Goal: Information Seeking & Learning: Learn about a topic

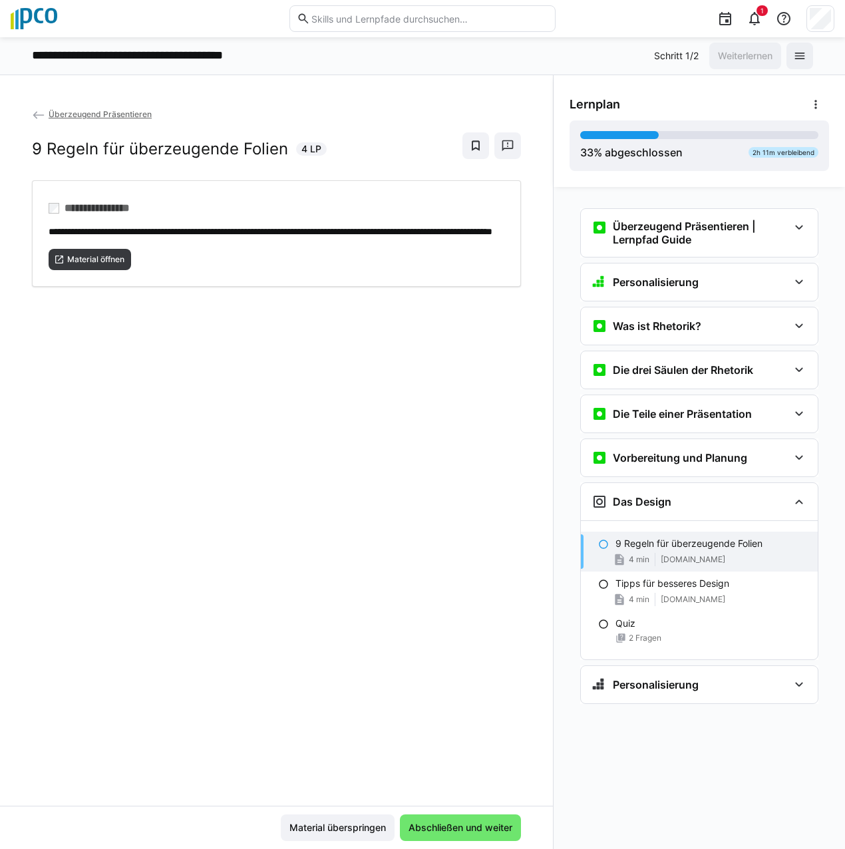
click at [311, 445] on div "**********" at bounding box center [276, 456] width 553 height 699
click at [93, 265] on span "Material öffnen" at bounding box center [96, 259] width 60 height 11
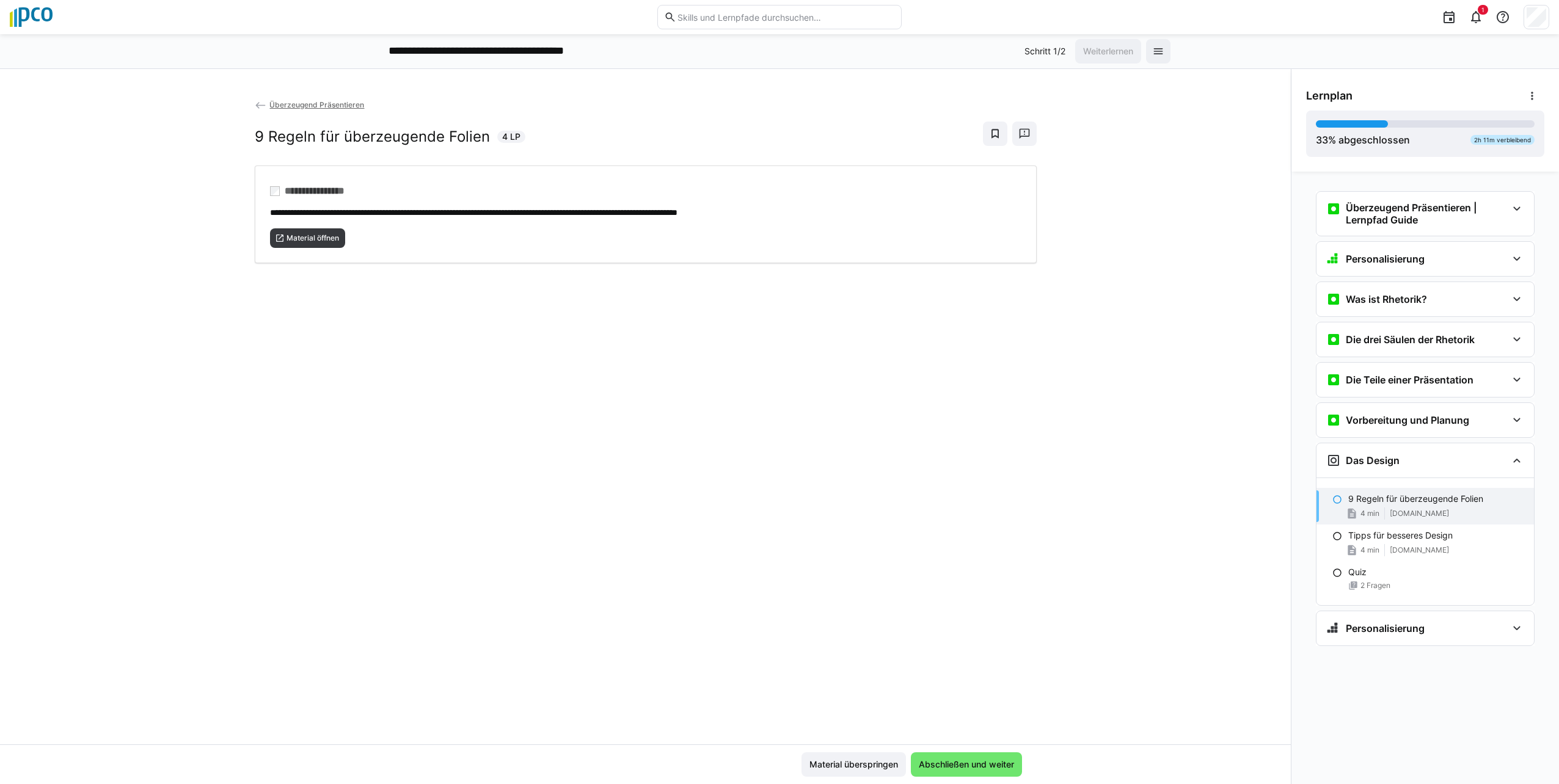
click at [775, 12] on input "text" at bounding box center [785, 17] width 219 height 11
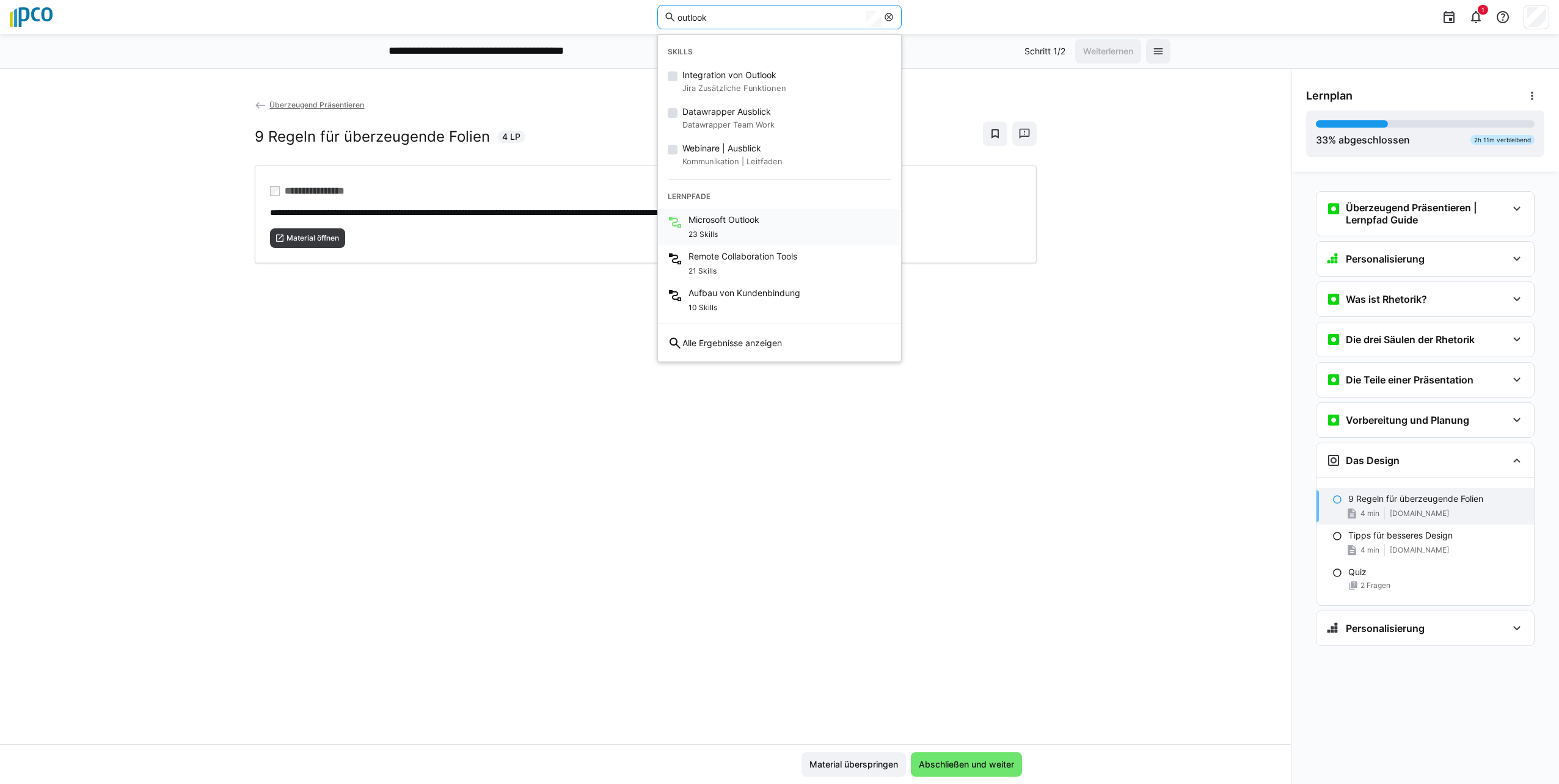
type input "outlook"
click at [719, 233] on div "23 Skills" at bounding box center [723, 233] width 71 height 15
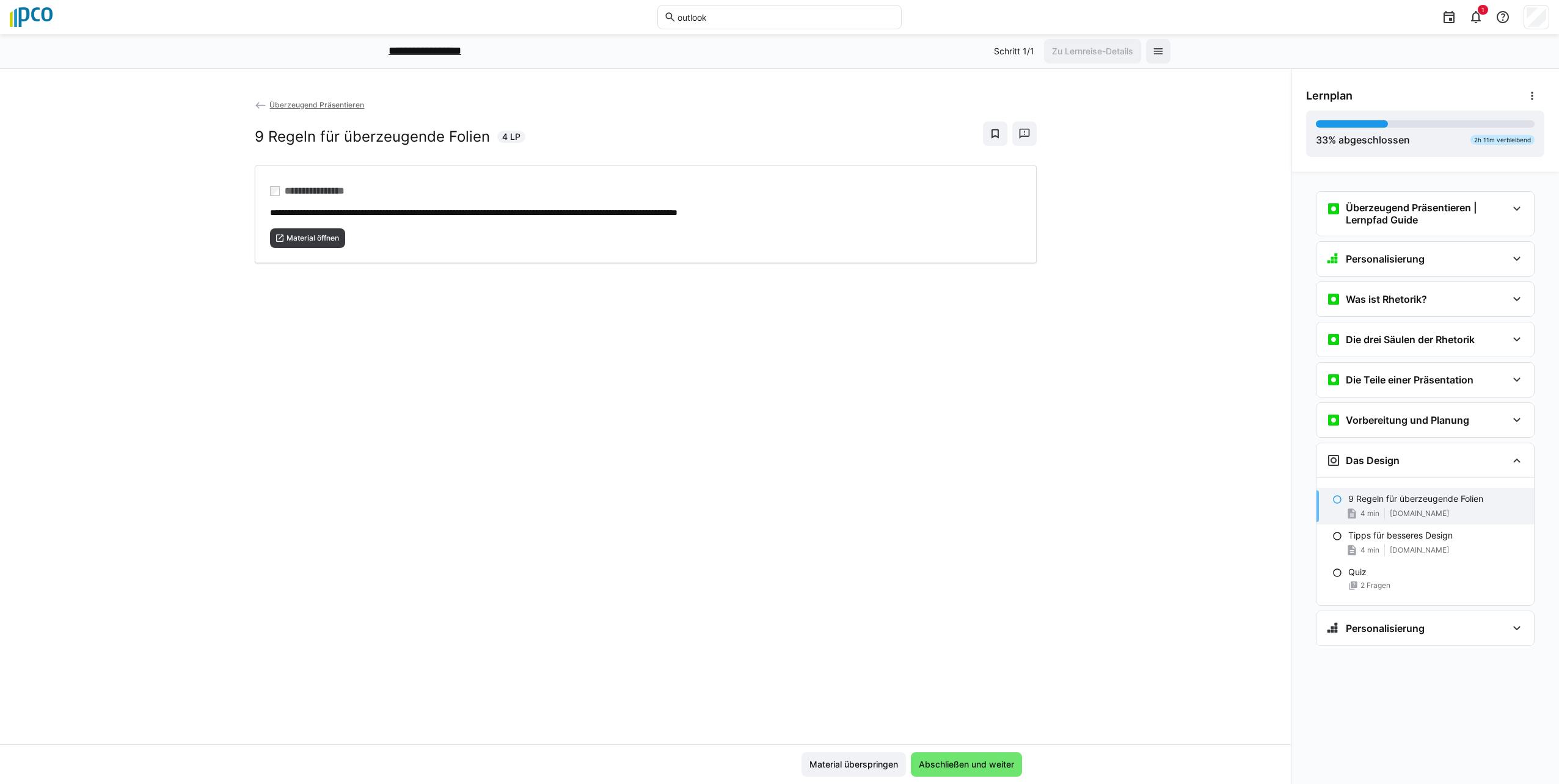
click at [454, 45] on p "**********" at bounding box center [435, 50] width 94 height 16
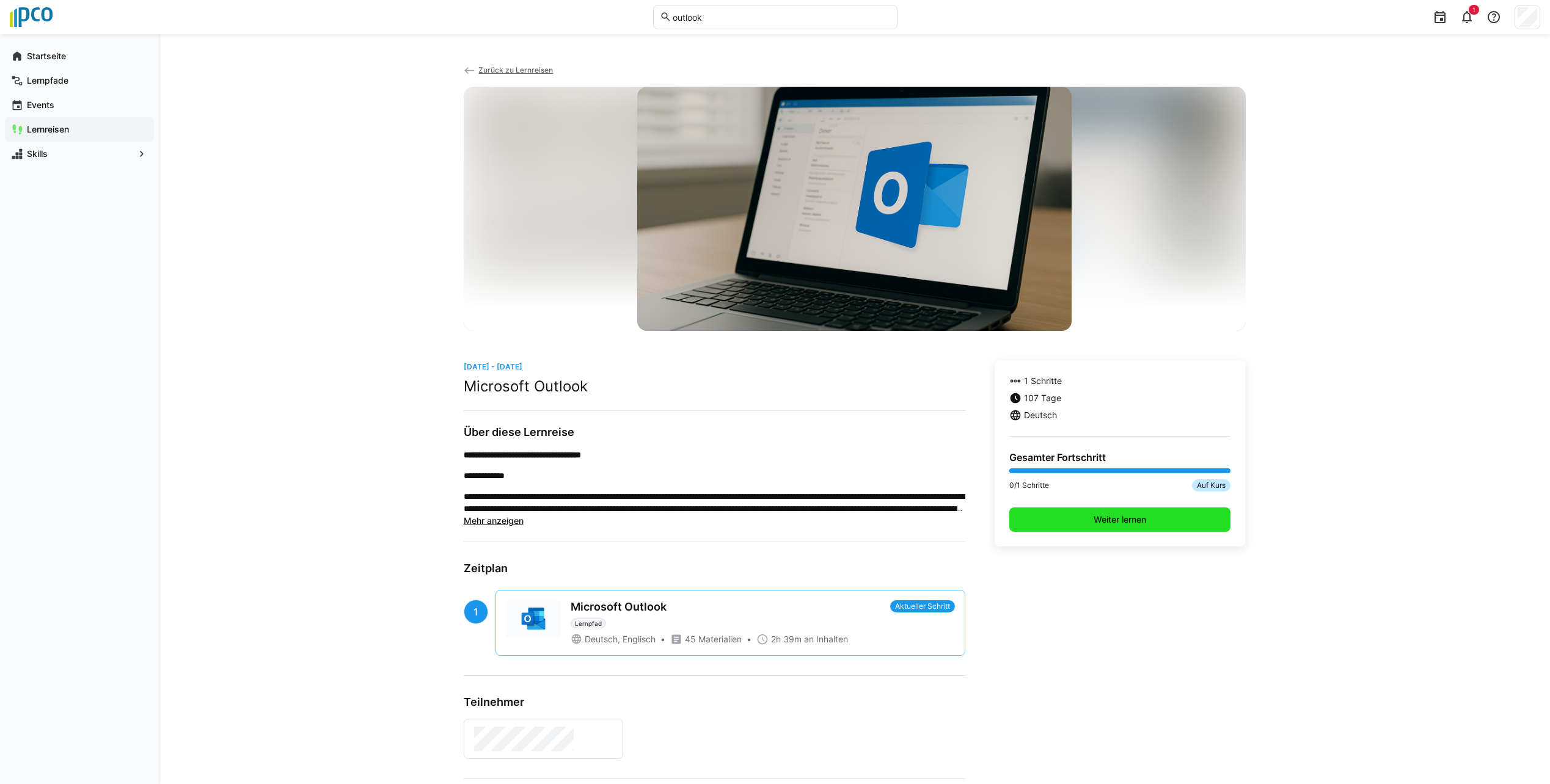
click at [775, 520] on span "Weiter lernen" at bounding box center [1119, 520] width 56 height 12
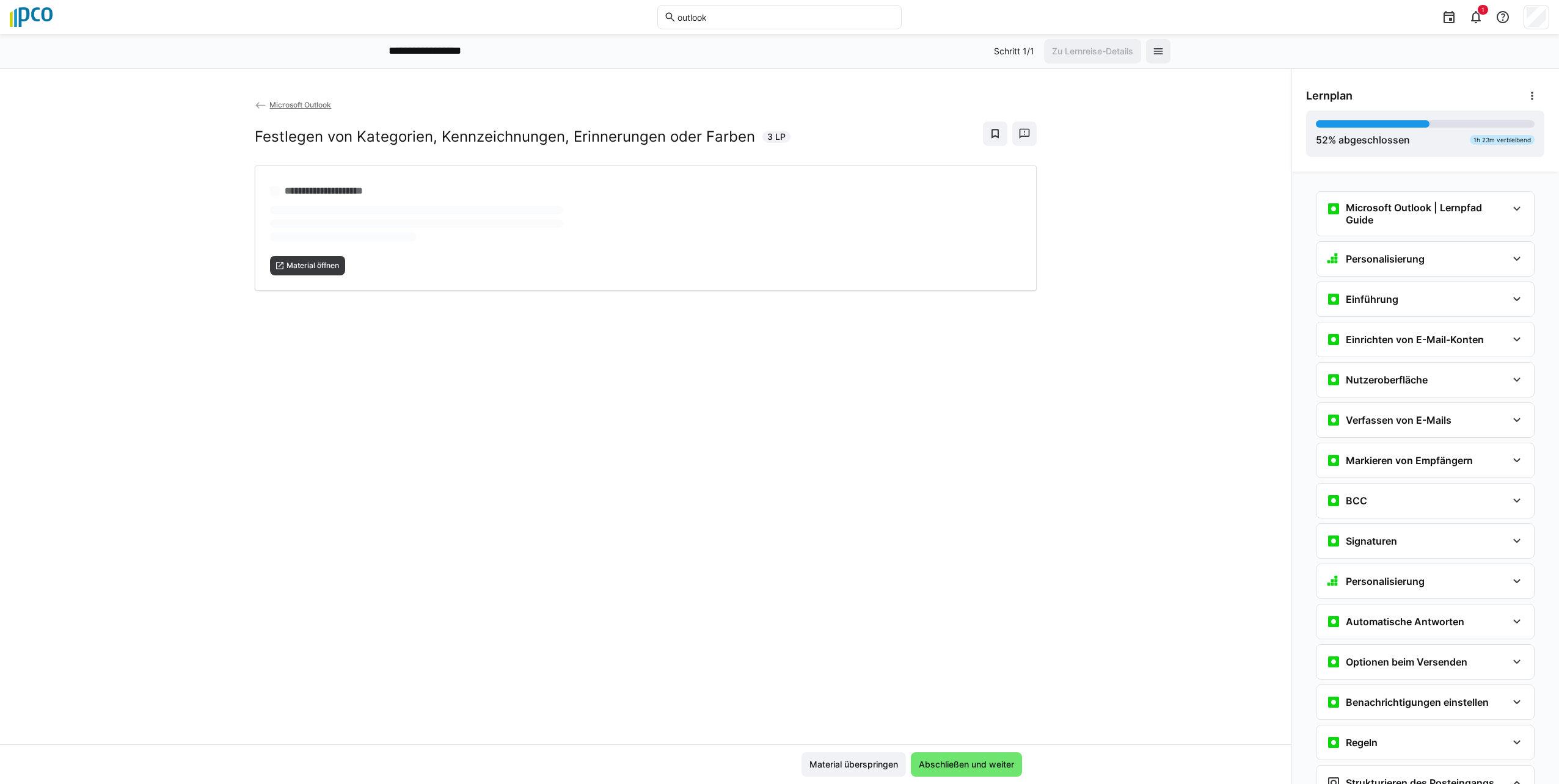
scroll to position [464, 0]
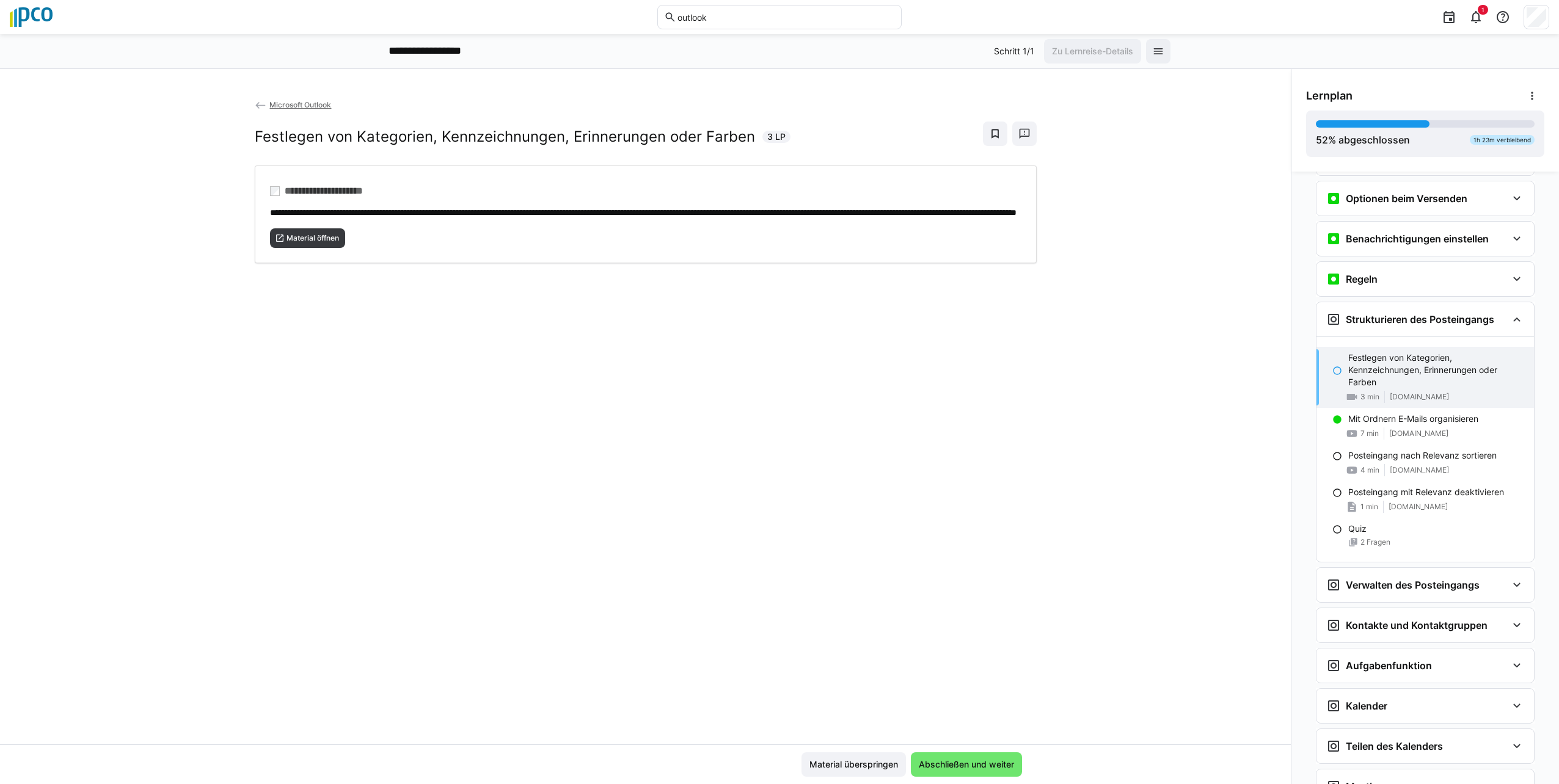
click at [775, 378] on p "Festlegen von Kategorien, Kennzeichnungen, Erinnerungen oder Farben" at bounding box center [1436, 370] width 176 height 37
click at [775, 755] on span "Abschließen und weiter" at bounding box center [966, 765] width 111 height 25
click at [297, 243] on span "Material öffnen" at bounding box center [313, 238] width 55 height 10
click at [775, 755] on span "Abschließen und weiter" at bounding box center [966, 765] width 111 height 25
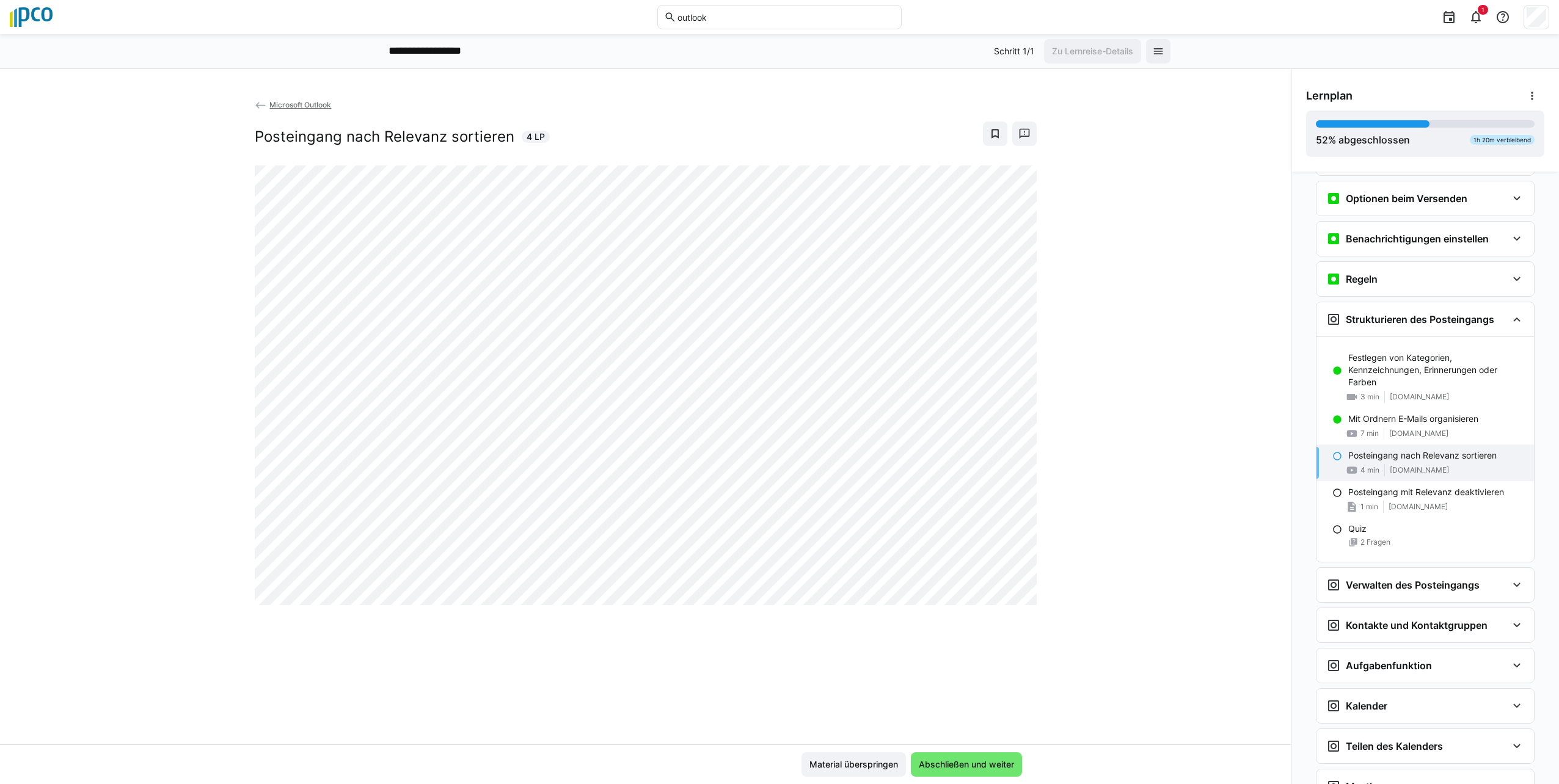
click at [775, 467] on span "4 min" at bounding box center [1370, 470] width 19 height 10
